Goal: Information Seeking & Learning: Learn about a topic

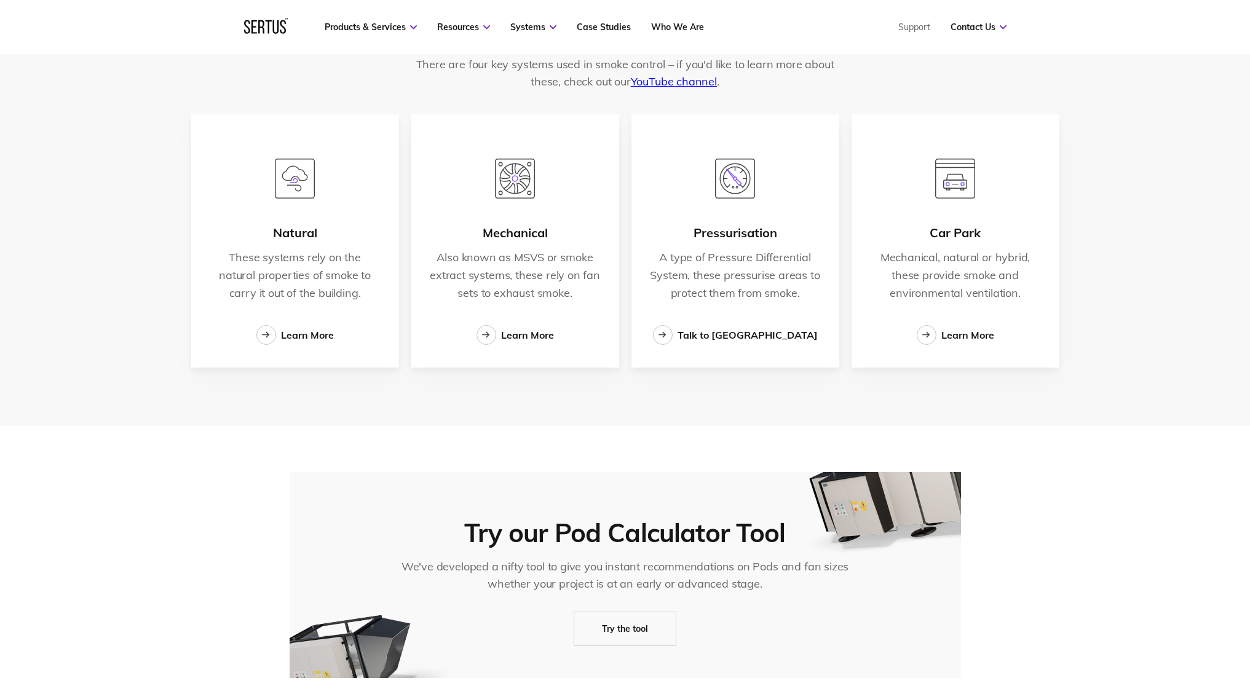
scroll to position [2021, 0]
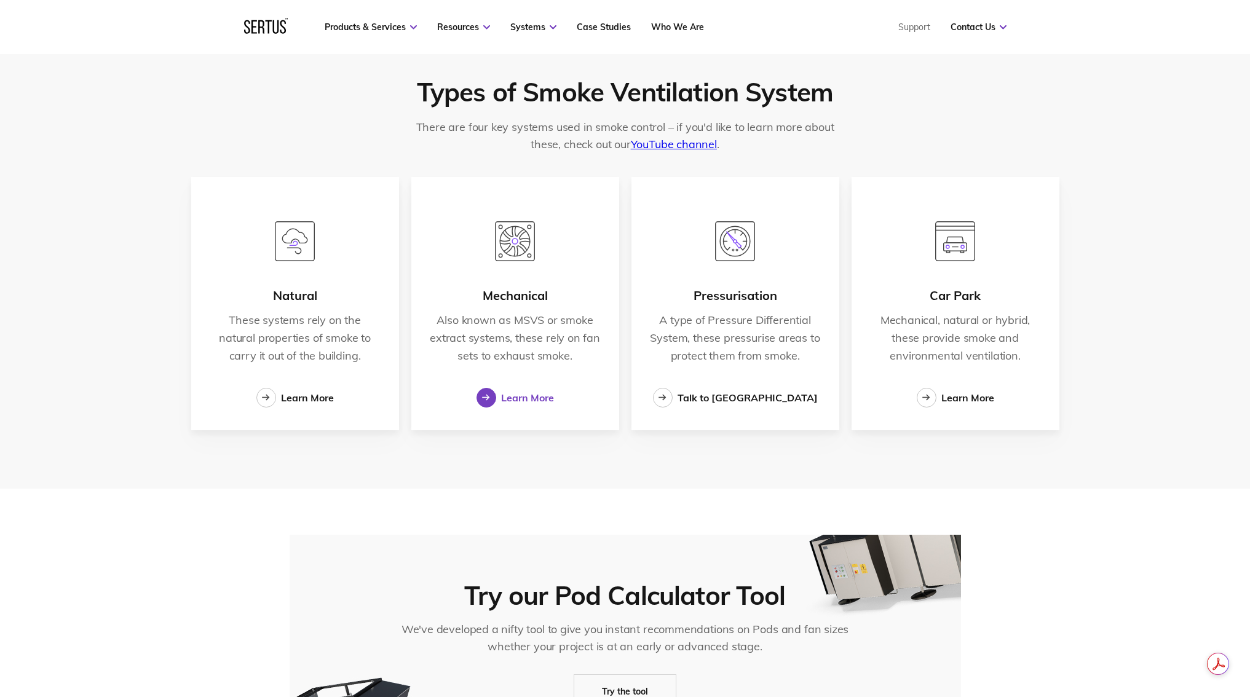
click at [514, 393] on div "Learn More" at bounding box center [527, 398] width 53 height 12
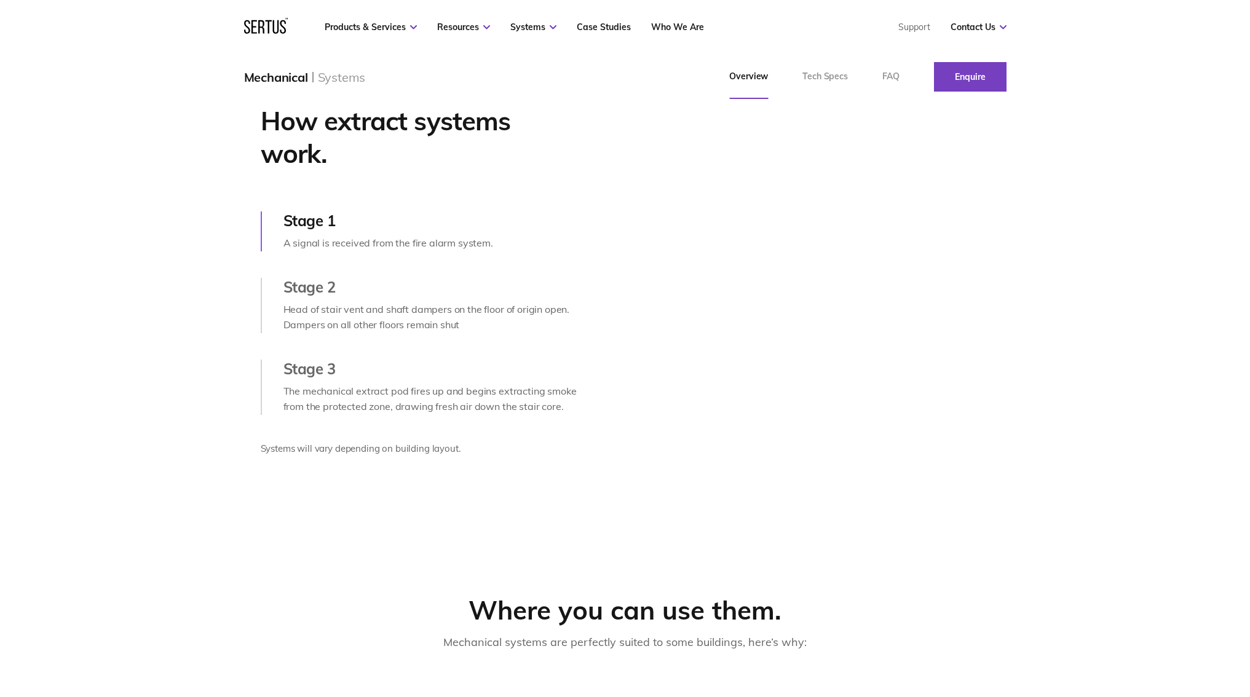
scroll to position [523, 0]
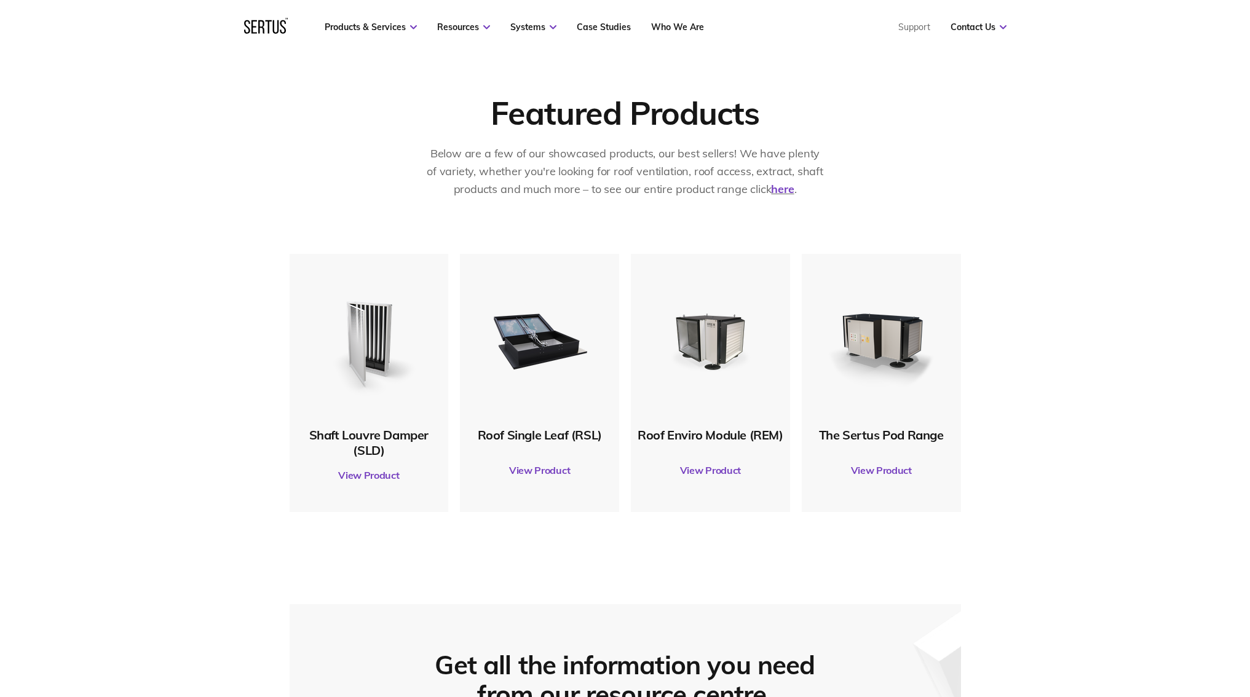
scroll to position [2021, 0]
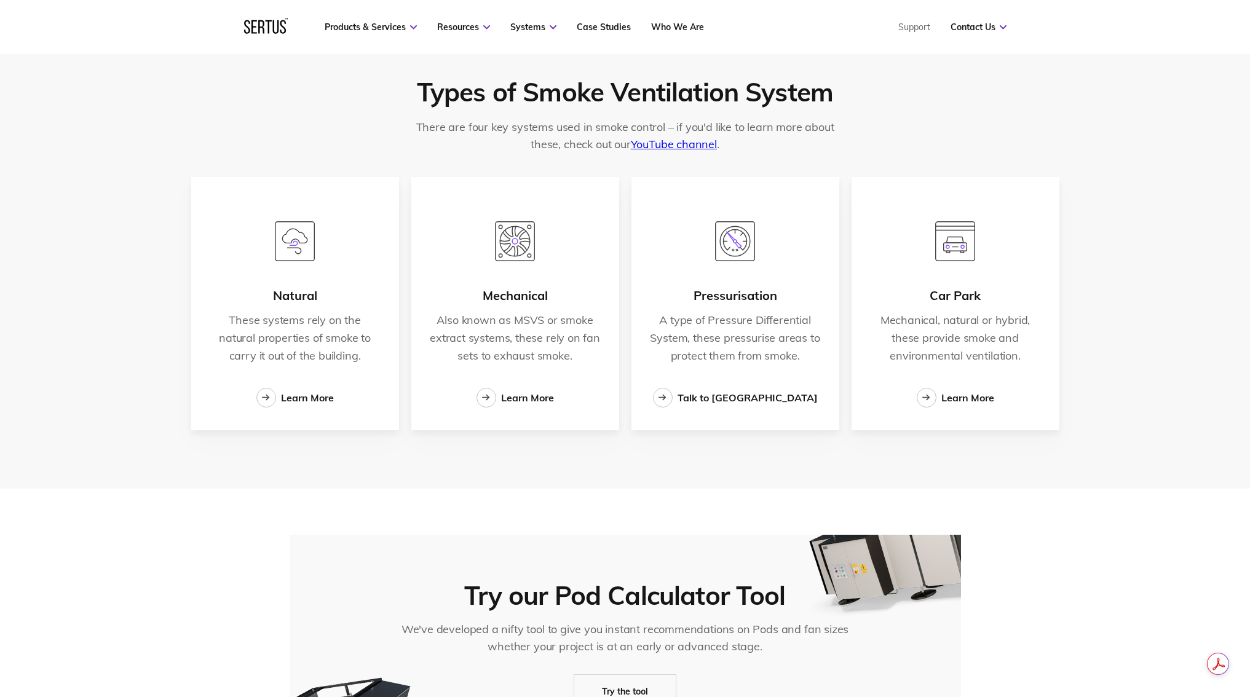
click at [735, 253] on img at bounding box center [735, 241] width 40 height 40
click at [734, 294] on div "Pressurisation" at bounding box center [735, 295] width 84 height 15
click at [476, 257] on div "Mechanical Also known as MSVS or smoke extract systems, these rely on fan sets …" at bounding box center [515, 303] width 208 height 253
click at [478, 256] on div "Mechanical Also known as MSVS or smoke extract systems, these rely on fan sets …" at bounding box center [515, 303] width 208 height 253
click at [523, 251] on img at bounding box center [515, 241] width 40 height 40
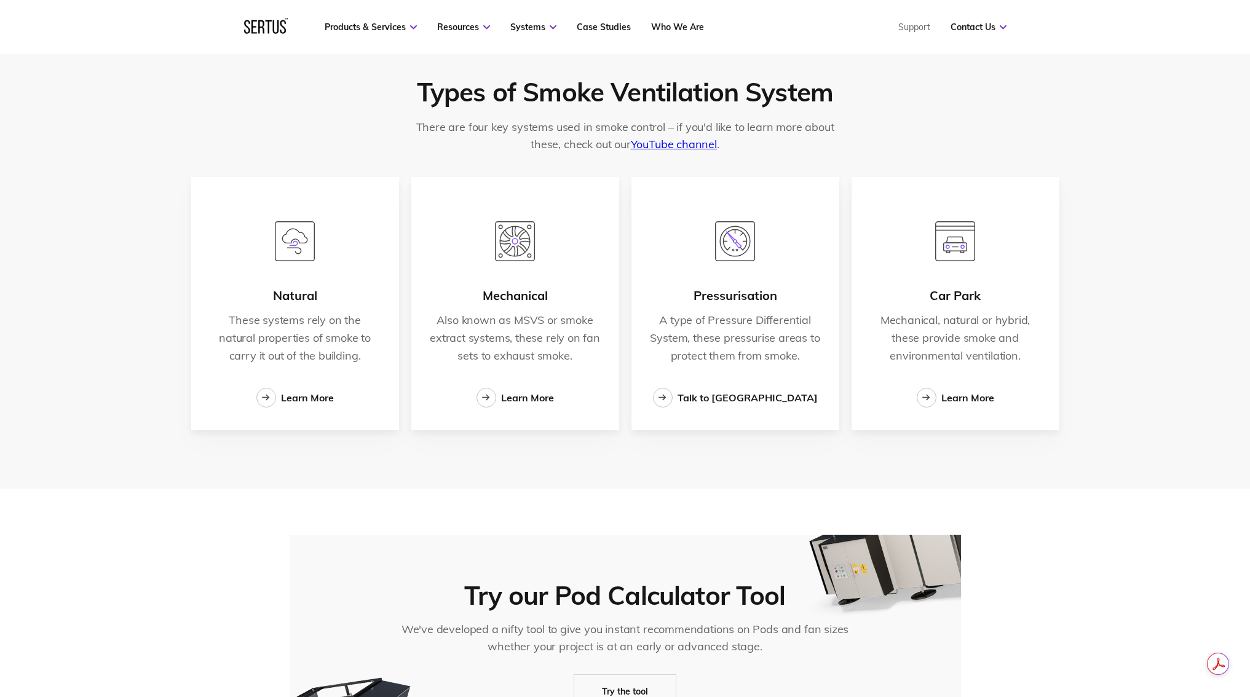
click at [523, 298] on div "Mechanical" at bounding box center [515, 295] width 65 height 15
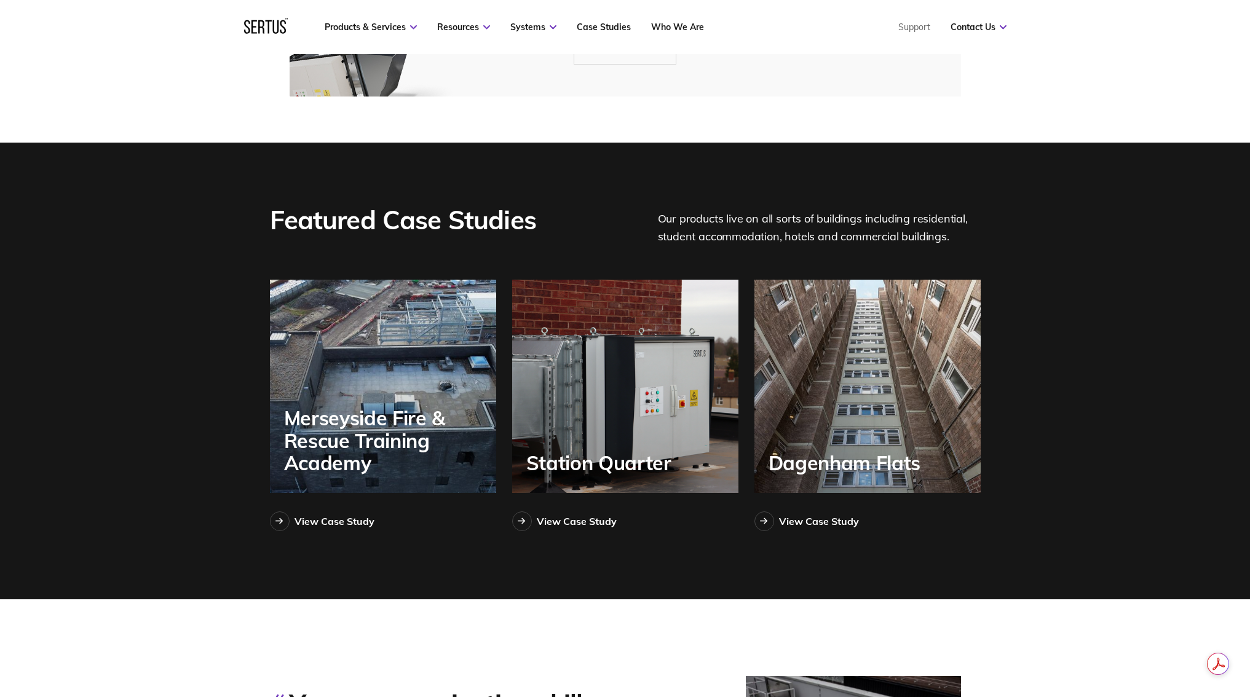
scroll to position [2665, 0]
